Goal: Information Seeking & Learning: Check status

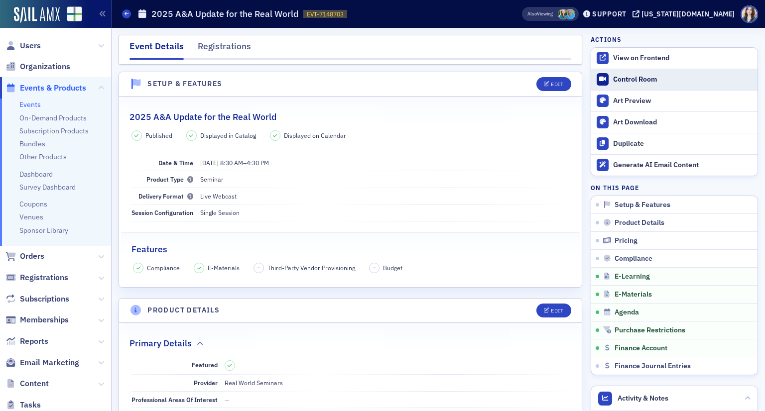
scroll to position [1445, 0]
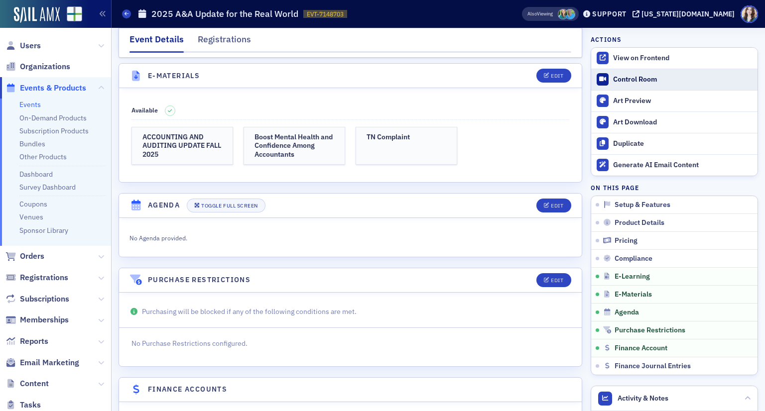
click at [602, 76] on link "Control Room" at bounding box center [674, 79] width 166 height 21
click at [400, 65] on header "E-Materials Edit" at bounding box center [350, 76] width 463 height 24
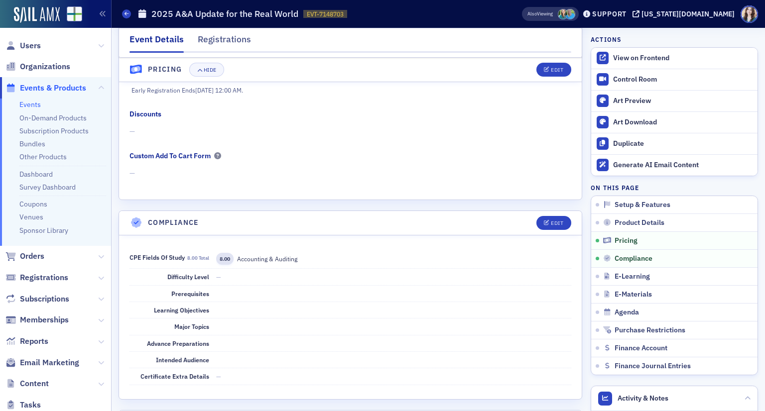
scroll to position [797, 0]
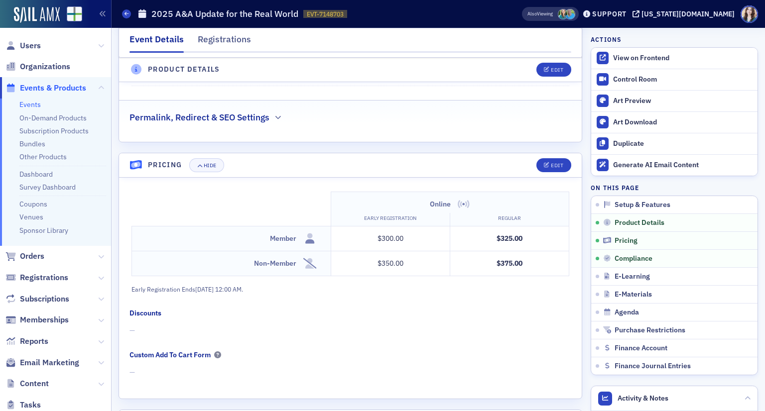
drag, startPoint x: 390, startPoint y: 136, endPoint x: 365, endPoint y: 99, distance: 45.5
click at [361, 104] on div "Permalink, Redirect & SEO Settings" at bounding box center [350, 112] width 442 height 23
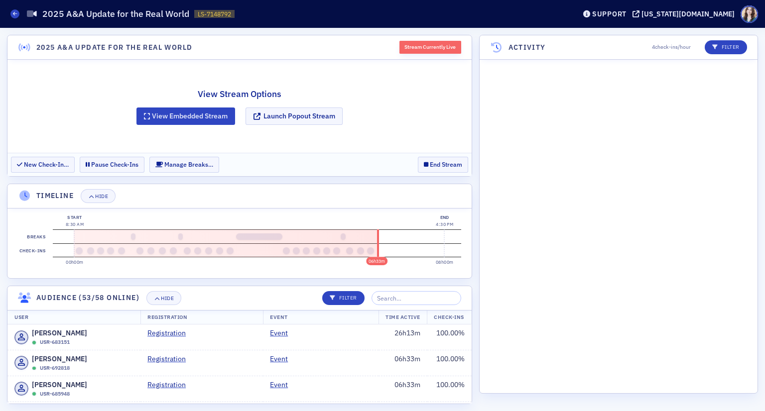
scroll to position [3954, 0]
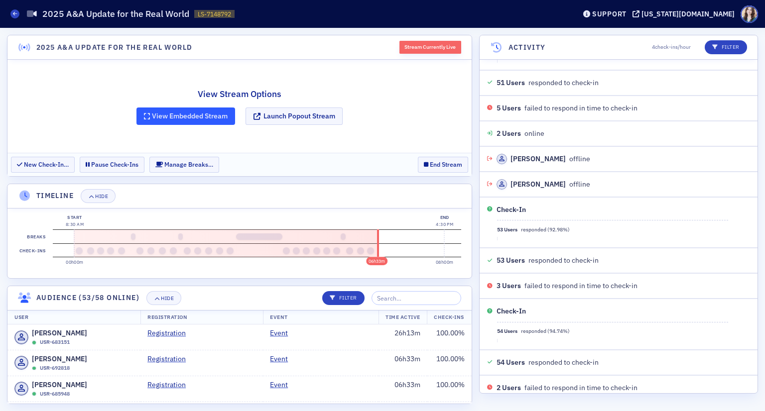
click at [183, 119] on button "View Embedded Stream" at bounding box center [185, 116] width 99 height 17
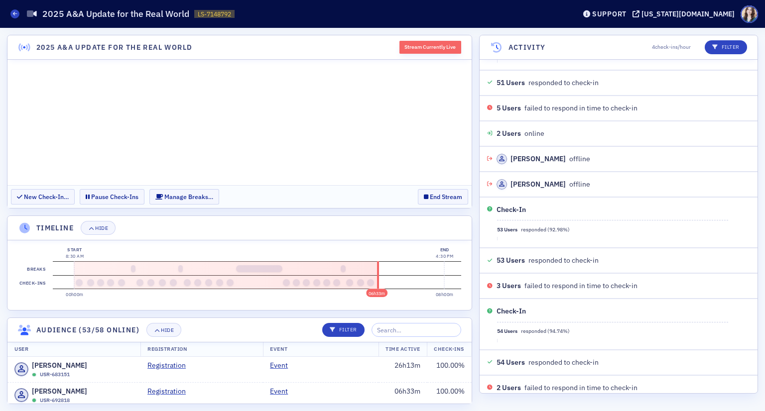
scroll to position [0, 0]
click at [171, 328] on div "Hide" at bounding box center [167, 330] width 13 height 5
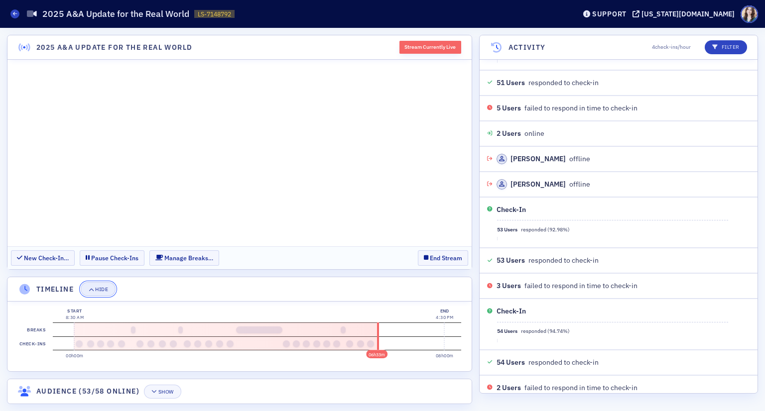
click at [100, 294] on button "Hide" at bounding box center [98, 289] width 35 height 14
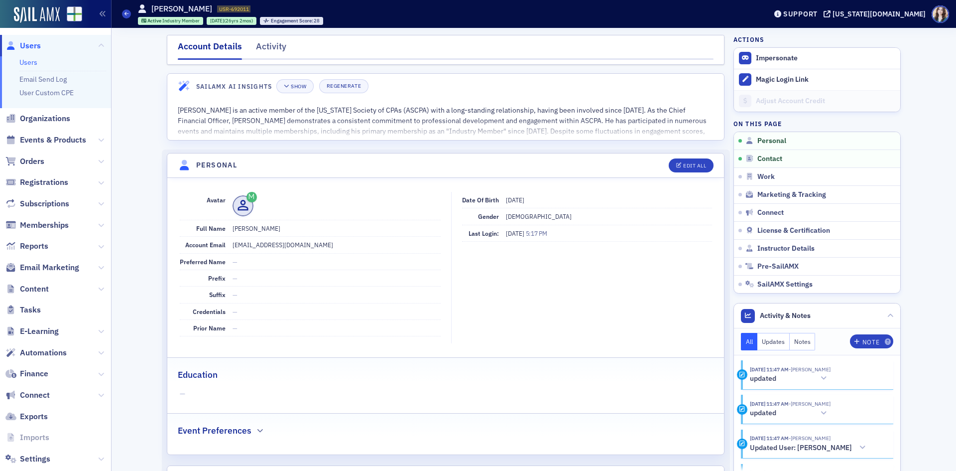
click at [712, 49] on div "Account Details Activity" at bounding box center [446, 50] width 558 height 30
click at [33, 158] on span "Orders" at bounding box center [32, 161] width 24 height 11
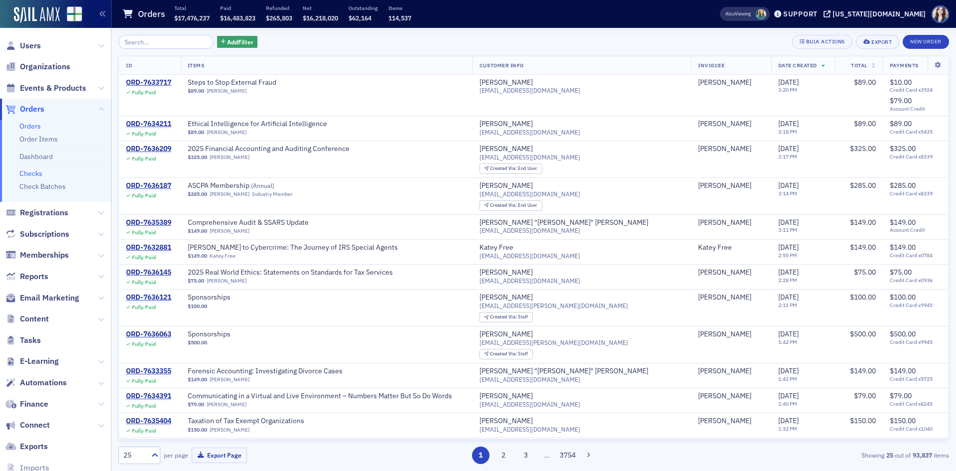
click at [29, 171] on link "Checks" at bounding box center [30, 173] width 23 height 9
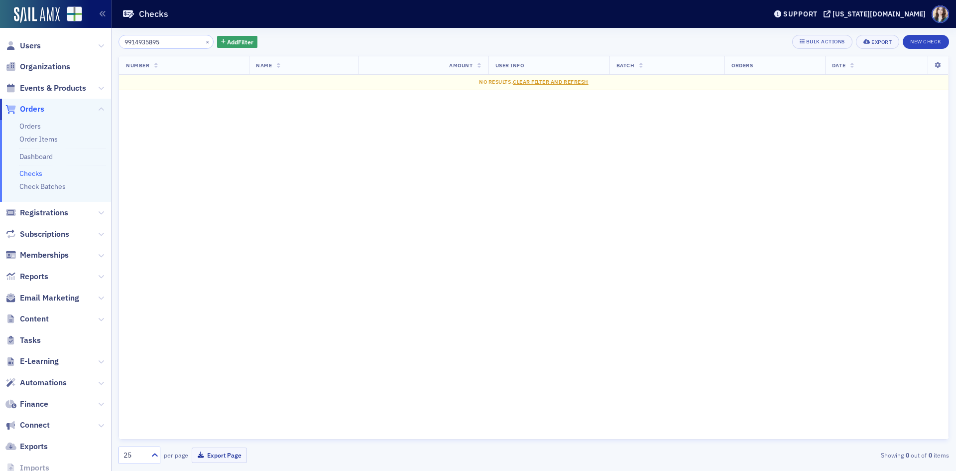
type input "9914935895"
drag, startPoint x: 339, startPoint y: 48, endPoint x: 184, endPoint y: 52, distance: 155.0
click at [339, 48] on div "9914935895 × Add Filter Bulk Actions Export New Check" at bounding box center [534, 42] width 831 height 14
click at [203, 41] on button "×" at bounding box center [207, 41] width 9 height 9
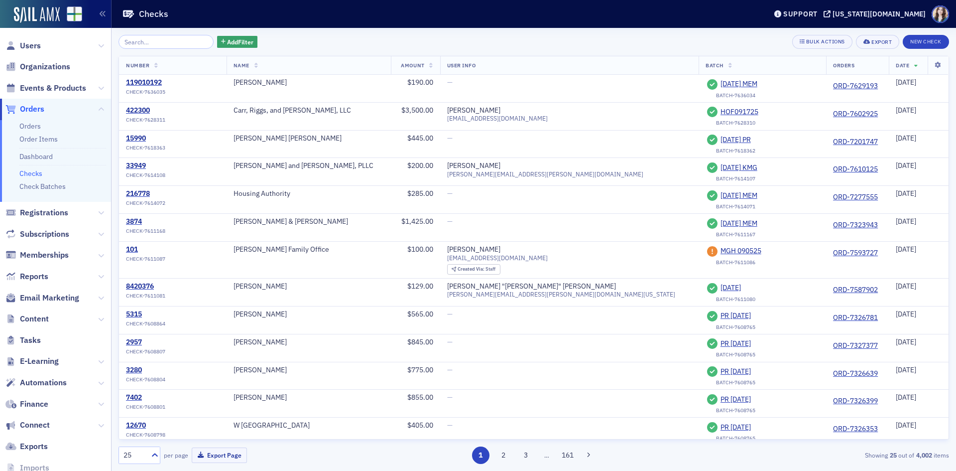
click at [567, 34] on div "Add Filter Bulk Actions Export New Check Number Name Amount User Info Batch Ord…" at bounding box center [534, 249] width 831 height 443
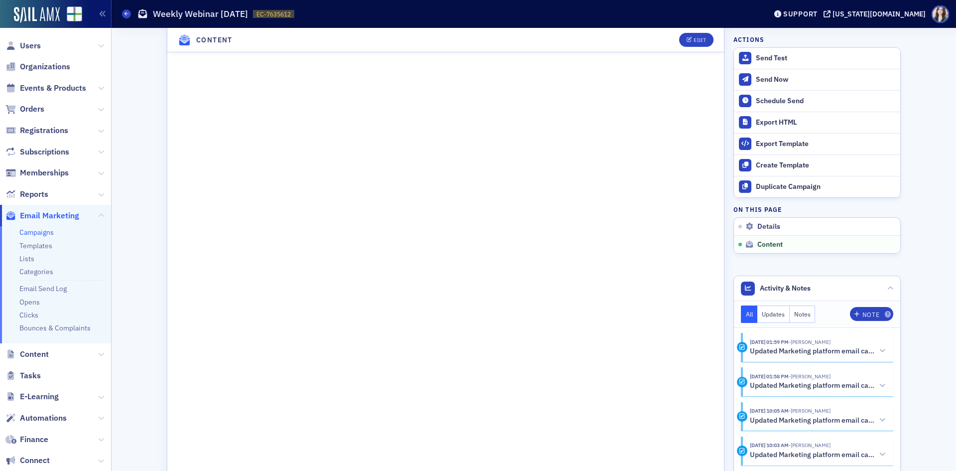
scroll to position [665, 0]
click at [697, 42] on div "Edit" at bounding box center [700, 39] width 12 height 5
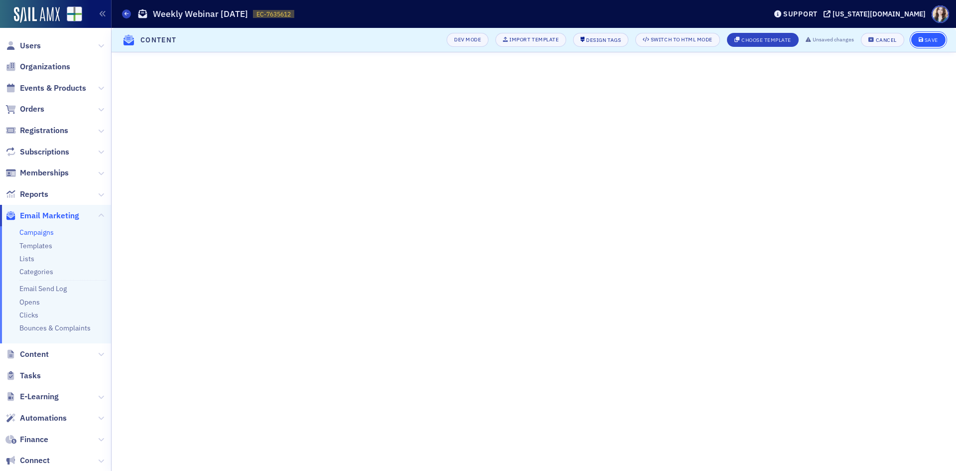
click at [933, 37] on div "Save" at bounding box center [931, 39] width 13 height 5
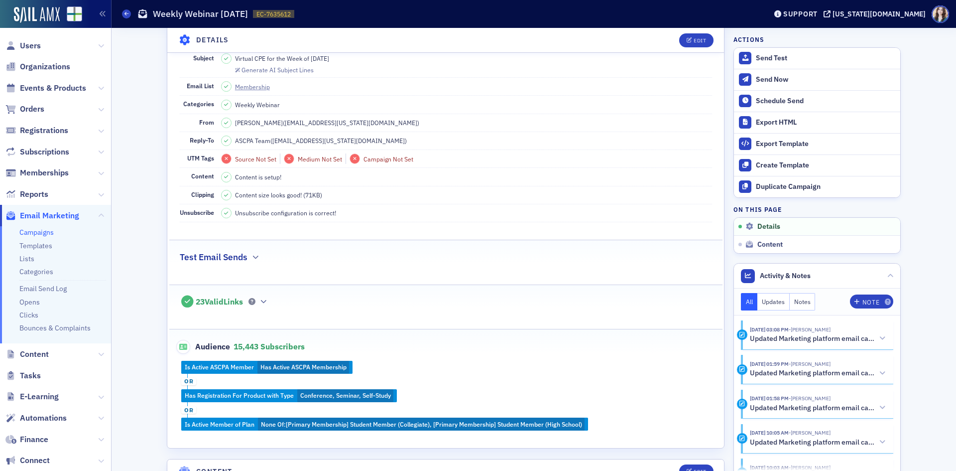
scroll to position [0, 0]
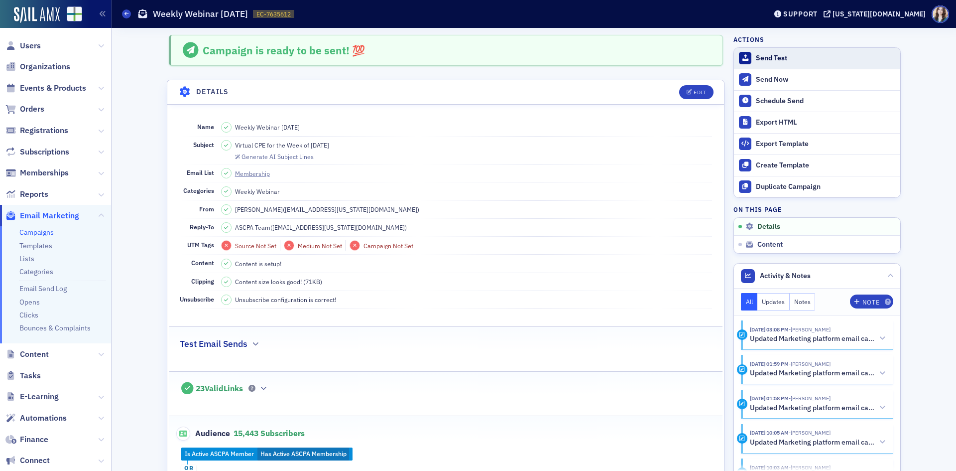
click at [761, 61] on div "Send Test" at bounding box center [825, 58] width 139 height 9
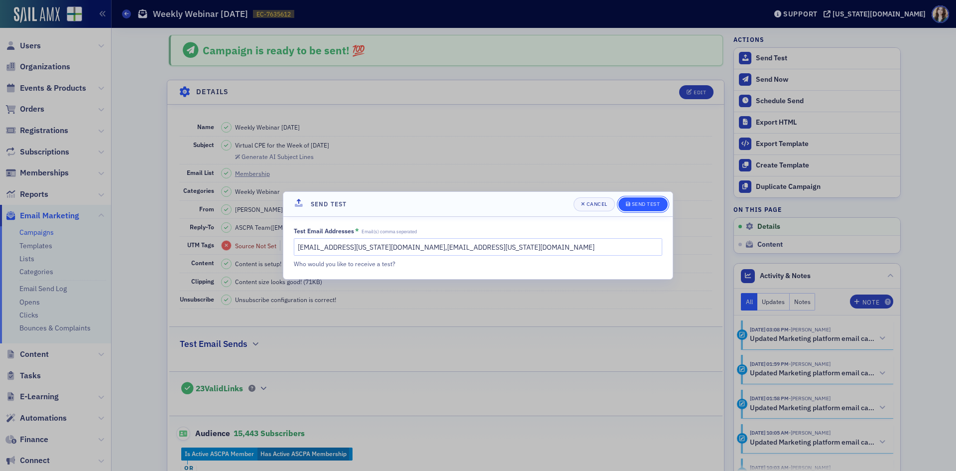
click at [639, 201] on div "Send Test" at bounding box center [646, 203] width 28 height 5
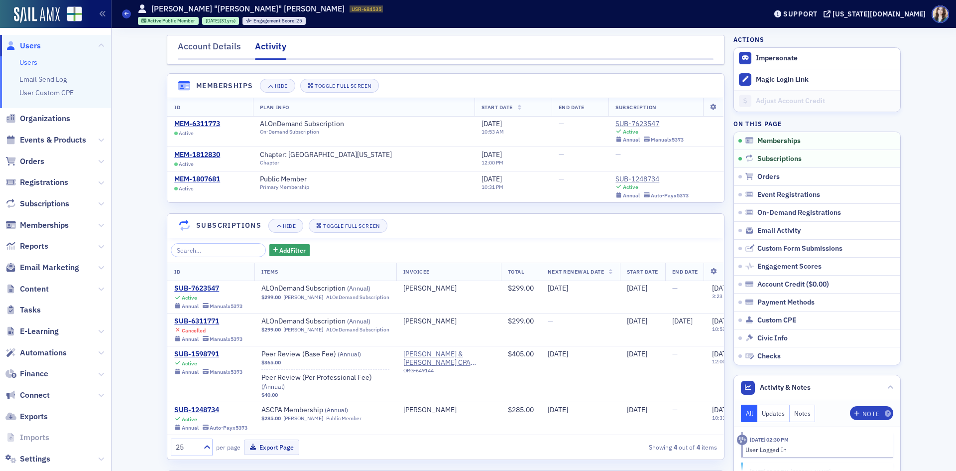
click at [323, 38] on div "Account Details Activity" at bounding box center [446, 50] width 558 height 30
